Goal: Transaction & Acquisition: Obtain resource

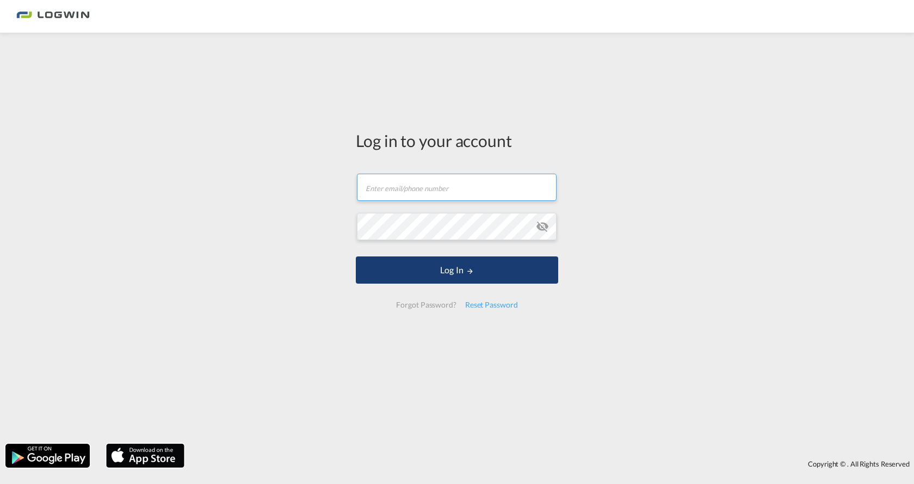
type input "[EMAIL_ADDRESS][DOMAIN_NAME]"
click at [477, 270] on button "Log In" at bounding box center [457, 269] width 202 height 27
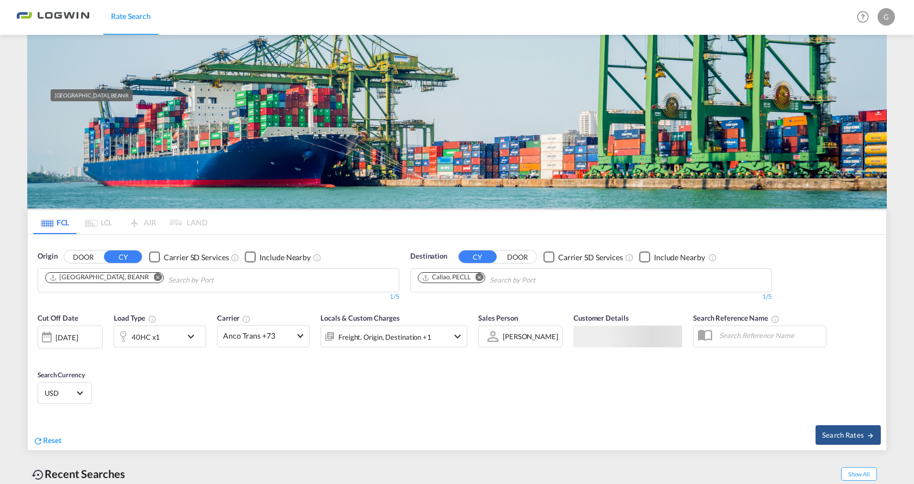
click at [68, 273] on div "[GEOGRAPHIC_DATA], BEANR" at bounding box center [99, 277] width 100 height 9
click at [479, 277] on md-icon "Remove" at bounding box center [480, 277] width 8 height 8
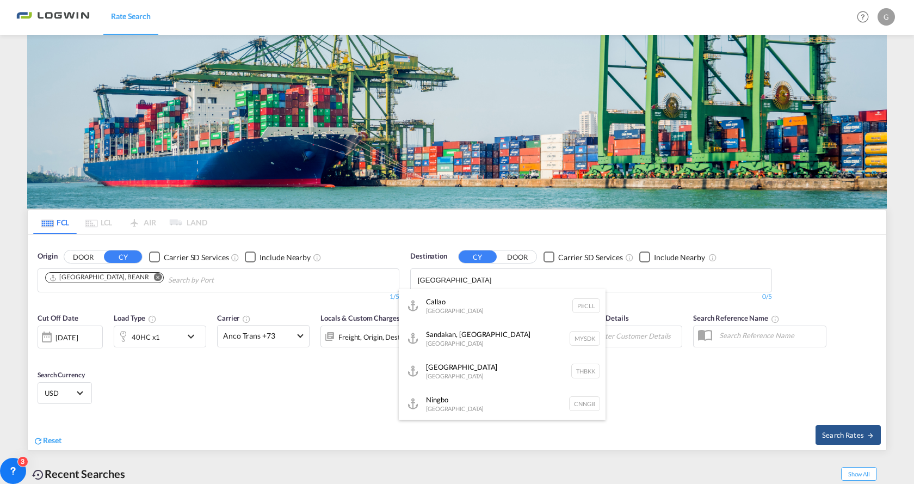
type input "[GEOGRAPHIC_DATA]"
click at [64, 251] on button "DOOR" at bounding box center [83, 257] width 38 height 13
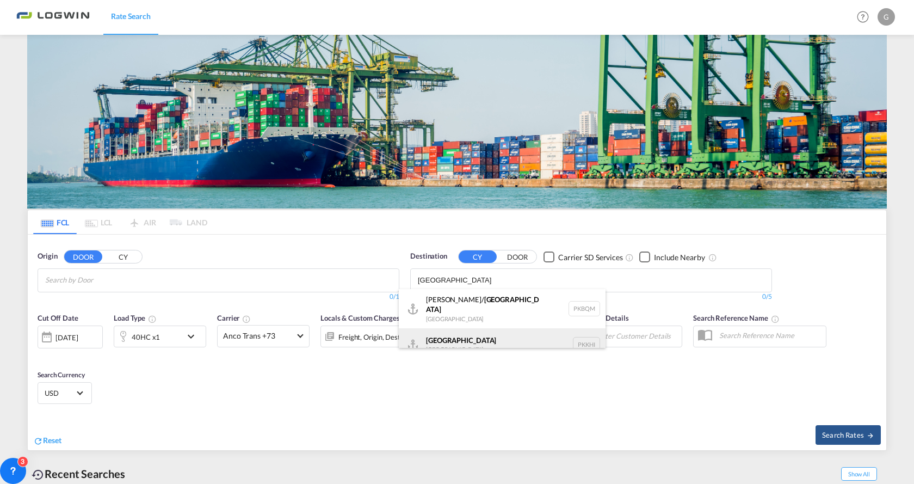
click at [451, 338] on div "Karachi [GEOGRAPHIC_DATA] PKKHI" at bounding box center [502, 344] width 207 height 33
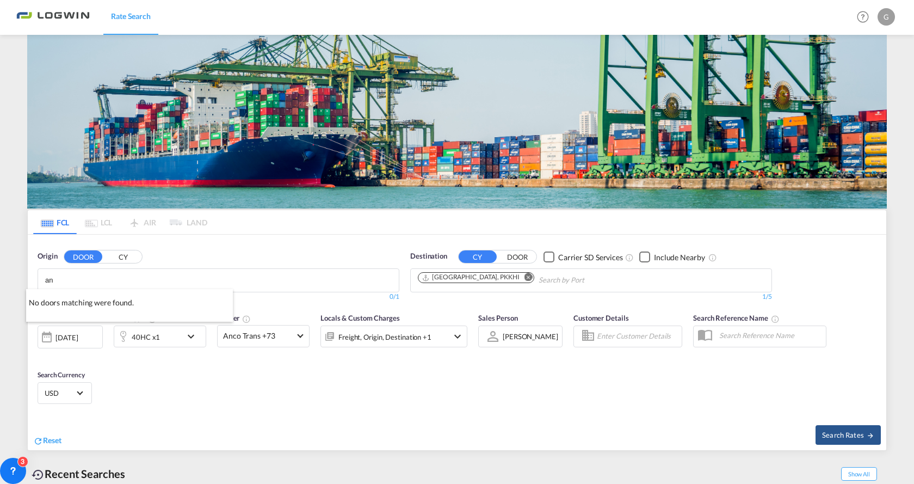
type input "a"
type input "[GEOGRAPHIC_DATA]"
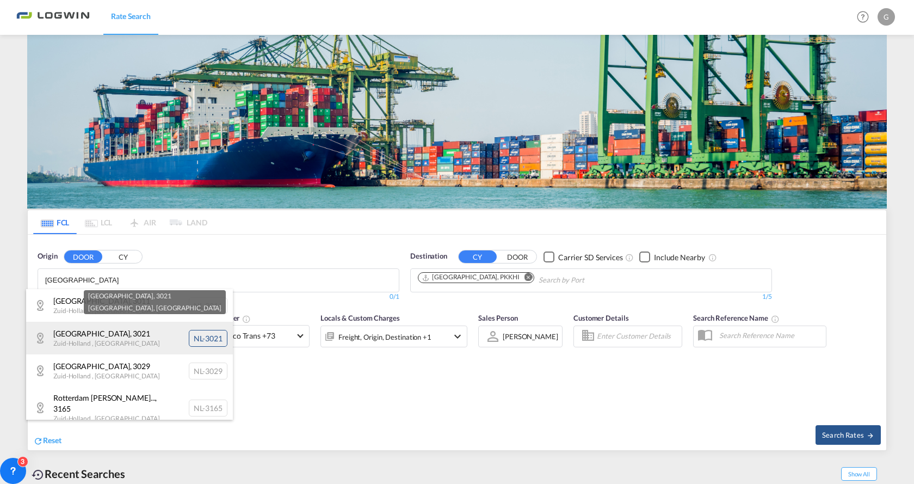
click at [101, 346] on div "[GEOGRAPHIC_DATA] , [GEOGRAPHIC_DATA] , [GEOGRAPHIC_DATA] [GEOGRAPHIC_DATA]-3021" at bounding box center [129, 338] width 207 height 33
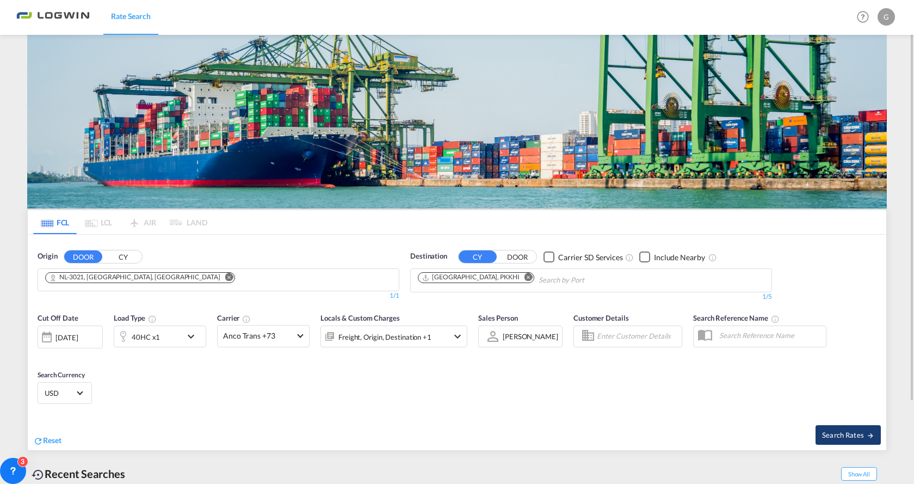
click at [843, 439] on span "Search Rates" at bounding box center [848, 434] width 52 height 9
type input "3021 to PKKHI / [DATE]"
